Goal: Contribute content: Contribute content

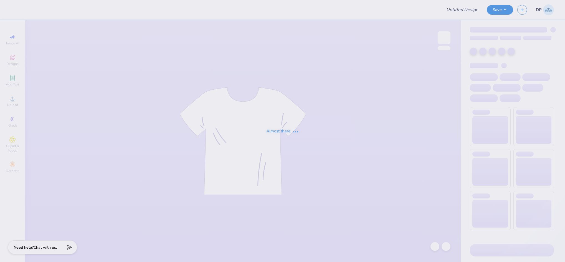
type input "[PERSON_NAME] : Blade Landscaping"
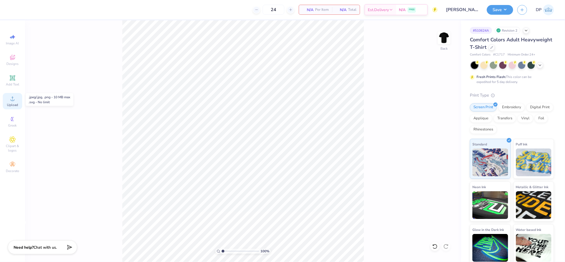
click at [15, 103] on span "Upload" at bounding box center [12, 105] width 11 height 4
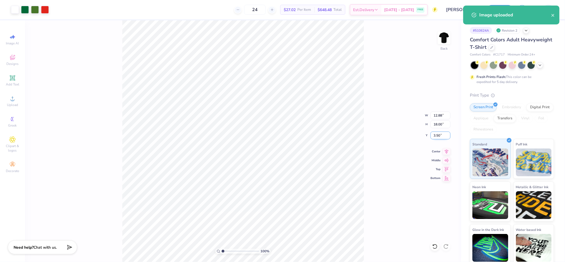
click at [436, 134] on input "3.50" at bounding box center [440, 135] width 20 height 8
click at [437, 123] on input "18.00" at bounding box center [440, 124] width 20 height 8
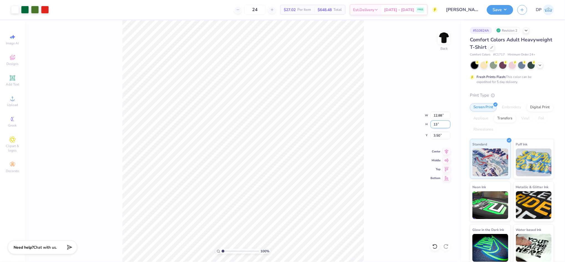
type input "13"
type input "9.30"
type input "13.00"
click at [434, 132] on input "6.00" at bounding box center [440, 135] width 20 height 8
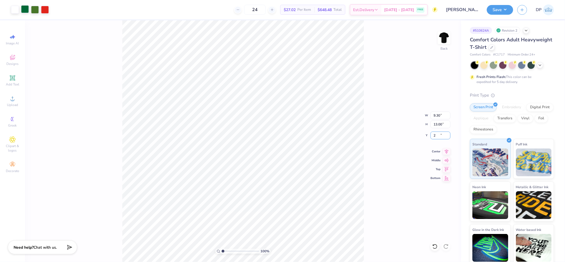
type input "2.00"
click at [32, 7] on div at bounding box center [35, 9] width 8 height 8
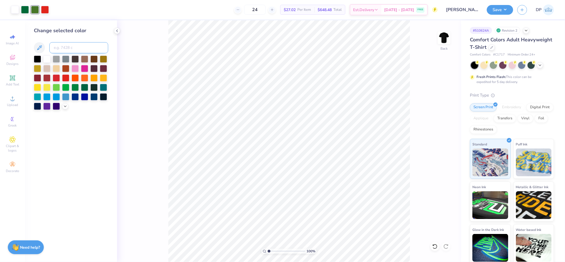
click at [67, 47] on input at bounding box center [78, 47] width 59 height 11
type input "349"
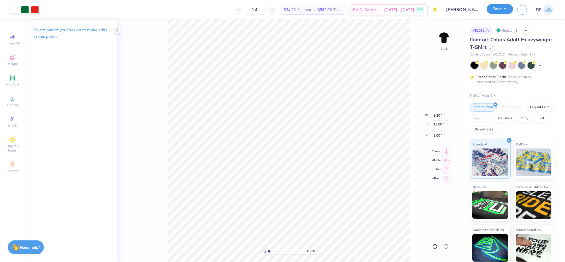
click at [498, 6] on button "Save" at bounding box center [500, 9] width 26 height 10
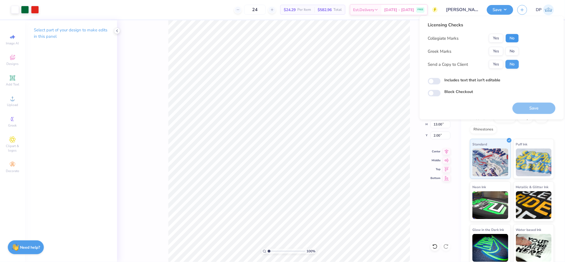
click at [510, 36] on button "No" at bounding box center [512, 38] width 13 height 9
click at [512, 48] on button "No" at bounding box center [512, 51] width 13 height 9
click at [470, 77] on label "Includes text that isn't editable" at bounding box center [473, 80] width 56 height 6
click at [441, 78] on input "Includes text that isn't editable" at bounding box center [434, 81] width 13 height 7
checkbox input "true"
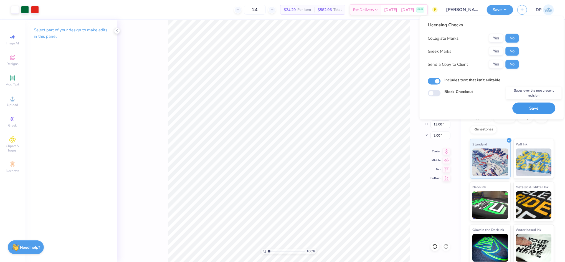
click at [525, 106] on button "Save" at bounding box center [534, 108] width 43 height 11
